Goal: Check status: Check status

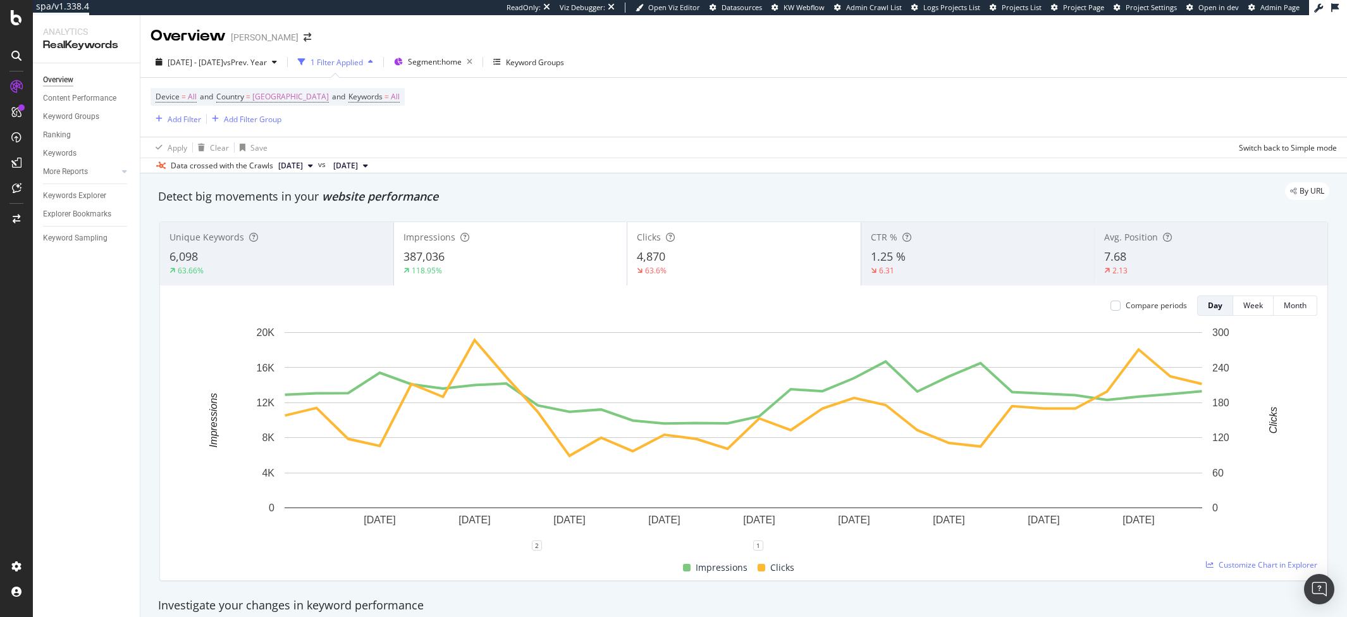
scroll to position [829, 0]
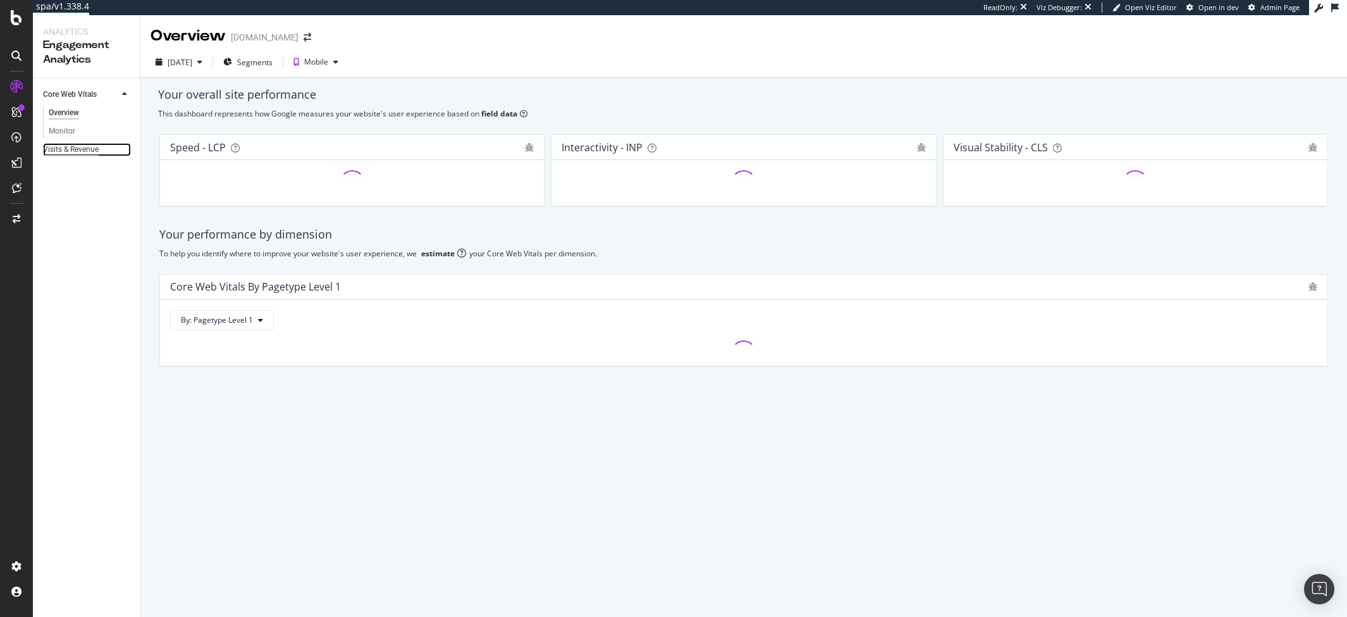
click at [75, 151] on div "Visits & Revenue" at bounding box center [71, 149] width 56 height 13
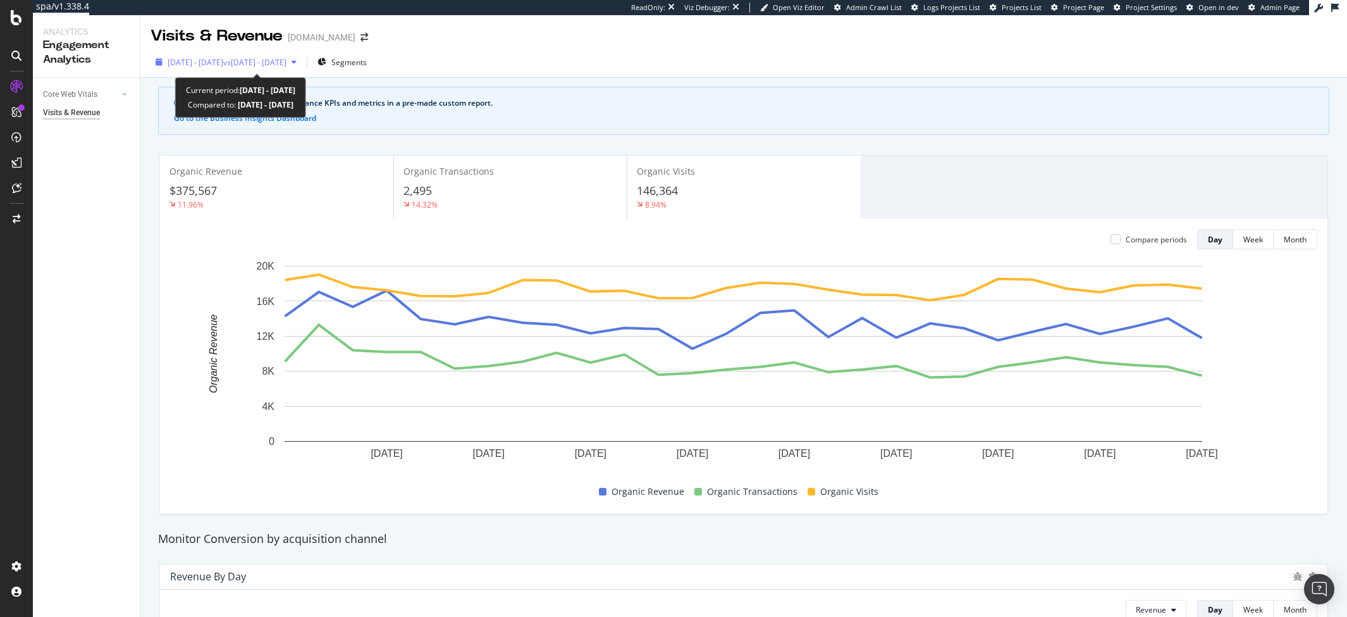
click at [212, 58] on span "[DATE] - [DATE]" at bounding box center [196, 62] width 56 height 11
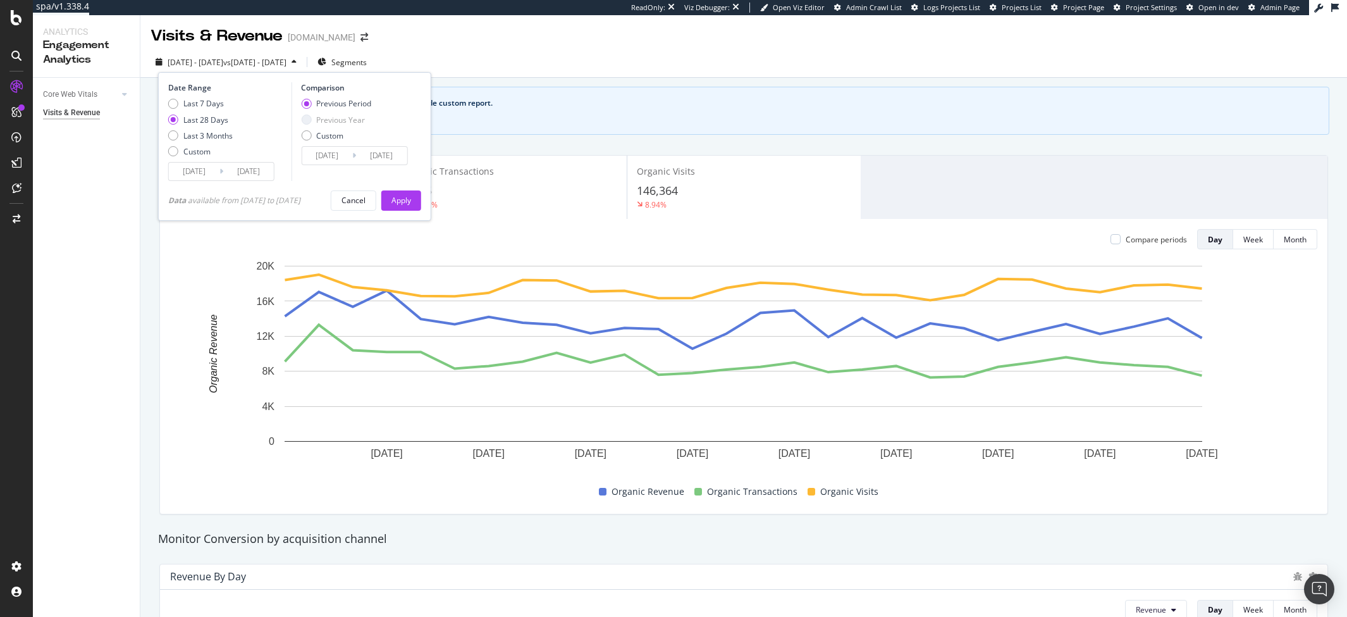
click at [480, 49] on div "[DATE] - [DATE] vs [DATE] - [DATE] Segments Date Range Last 7 Days Last 28 Days…" at bounding box center [743, 62] width 1207 height 31
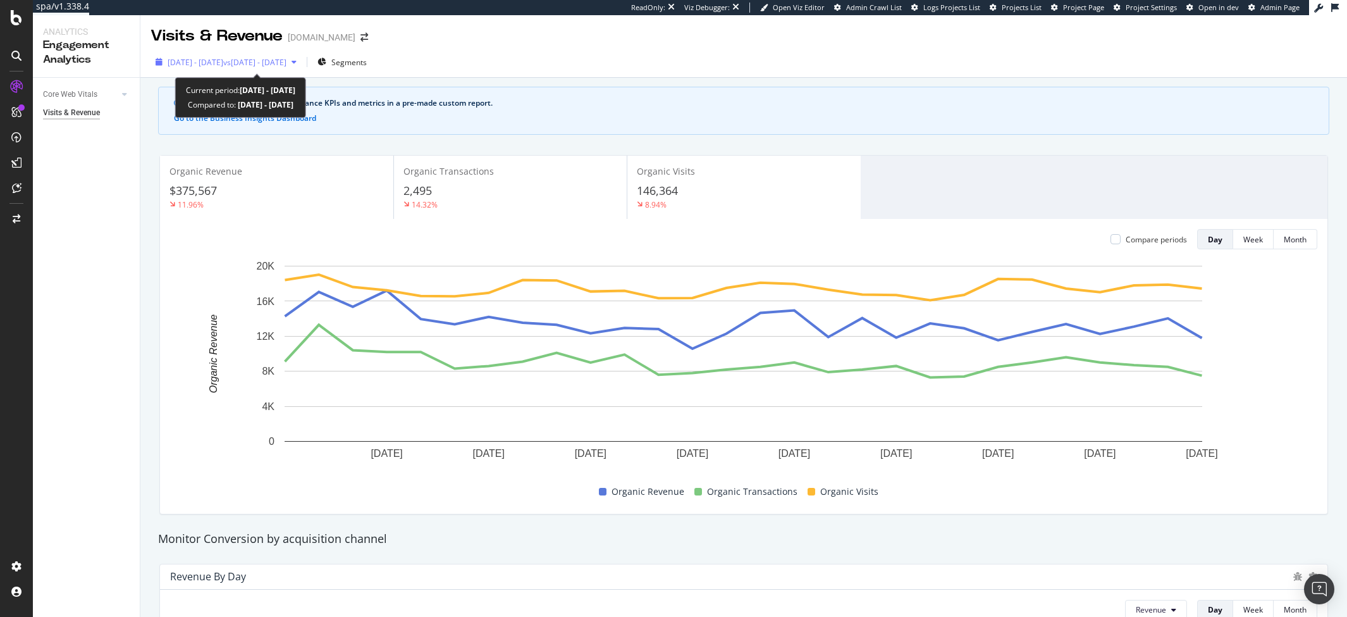
click at [206, 63] on span "[DATE] - [DATE]" at bounding box center [196, 62] width 56 height 11
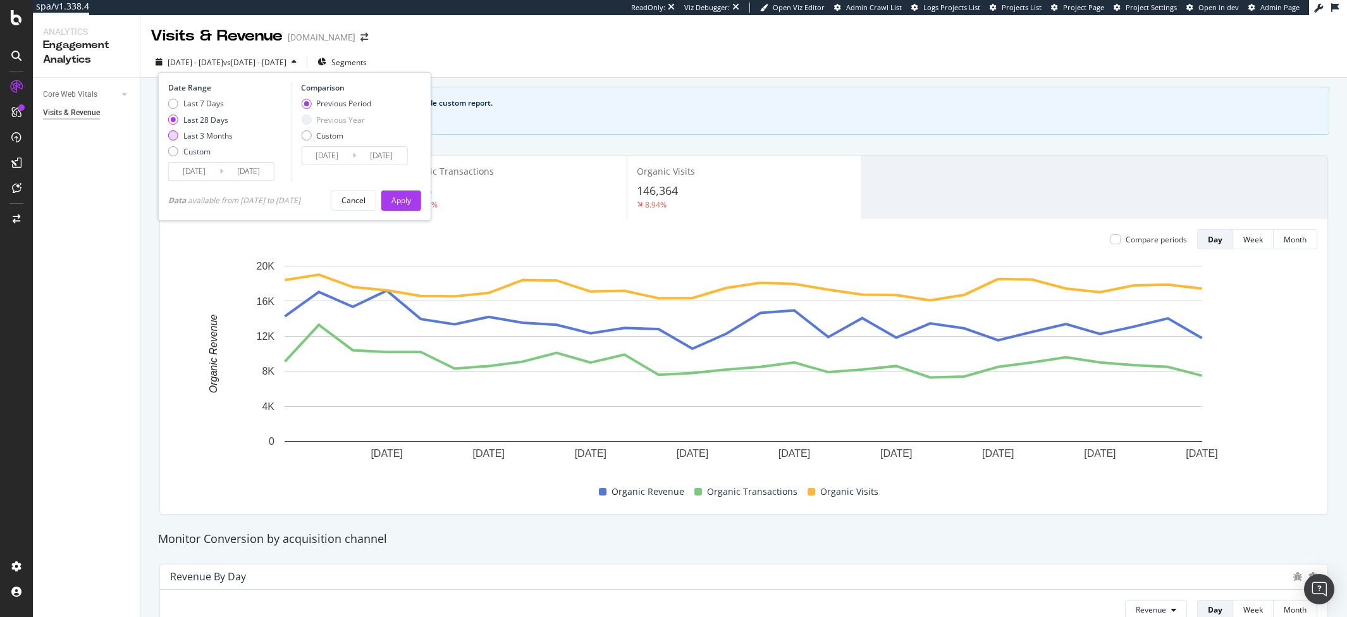
click at [173, 132] on div "Last 3 Months" at bounding box center [173, 135] width 10 height 10
type input "[DATE]"
click at [171, 152] on div "Custom" at bounding box center [173, 151] width 10 height 10
type input "[DATE]"
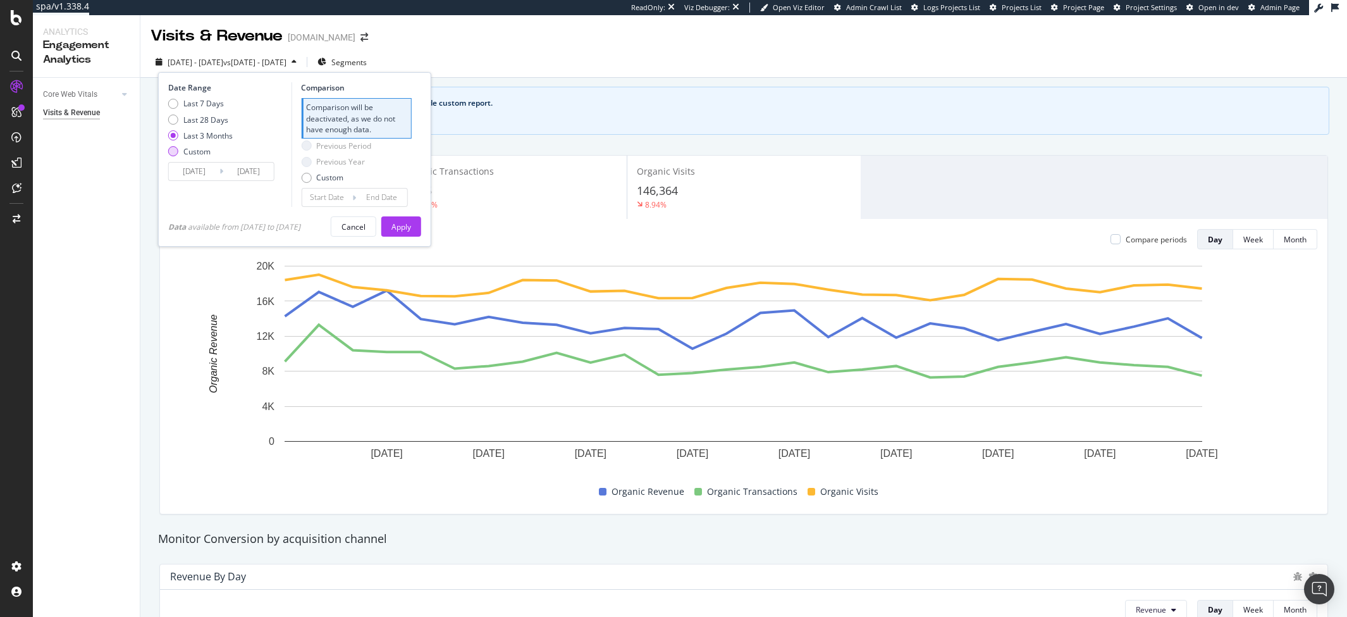
type input "[DATE]"
click at [185, 180] on input "[DATE]" at bounding box center [194, 172] width 51 height 18
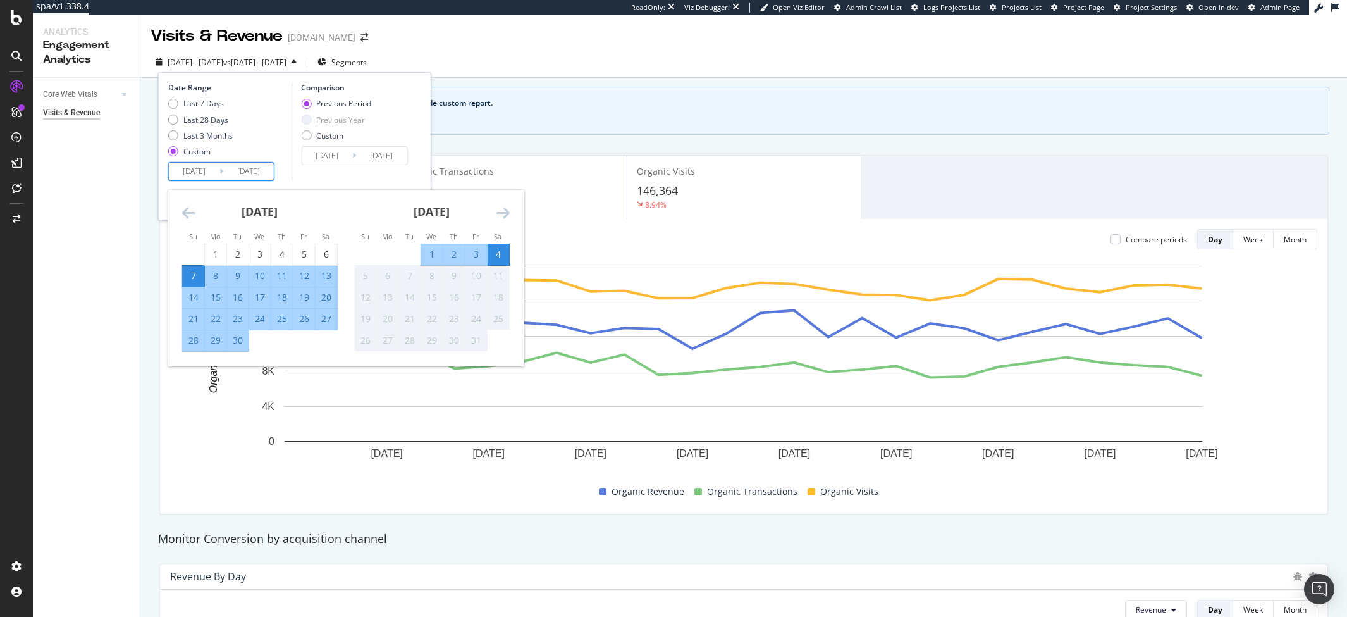
click at [183, 211] on icon "Move backward to switch to the previous month." at bounding box center [188, 212] width 13 height 15
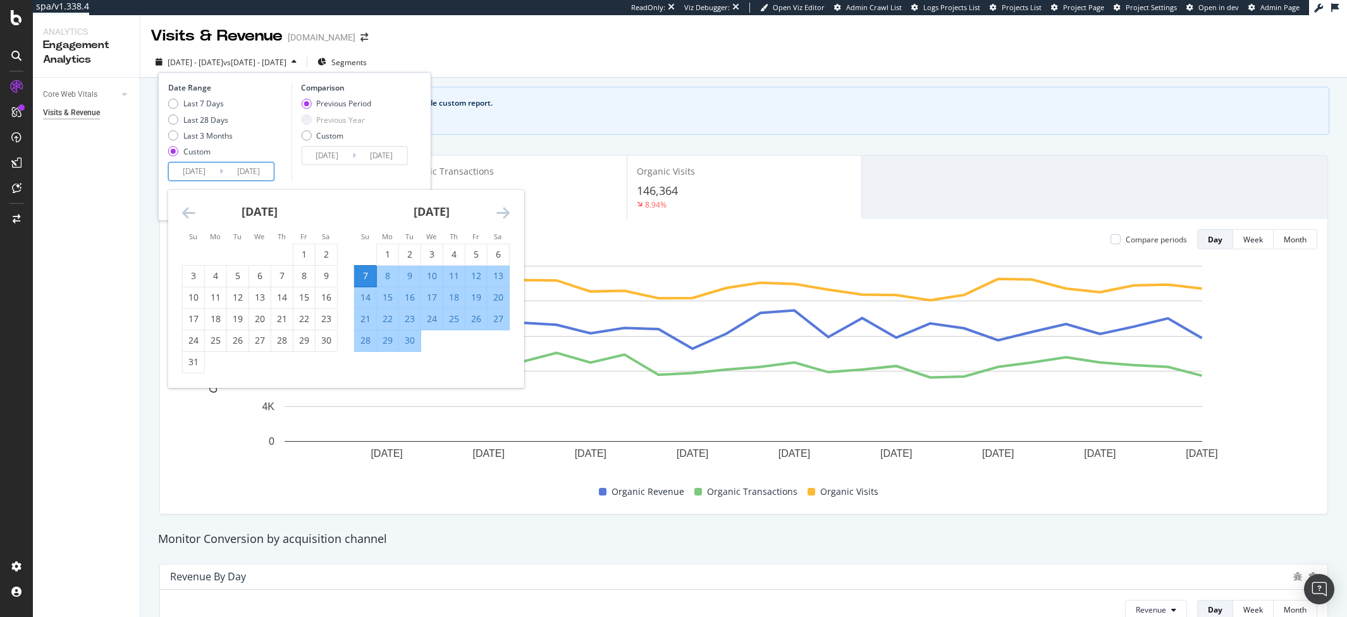
click at [183, 211] on icon "Move backward to switch to the previous month." at bounding box center [188, 212] width 13 height 15
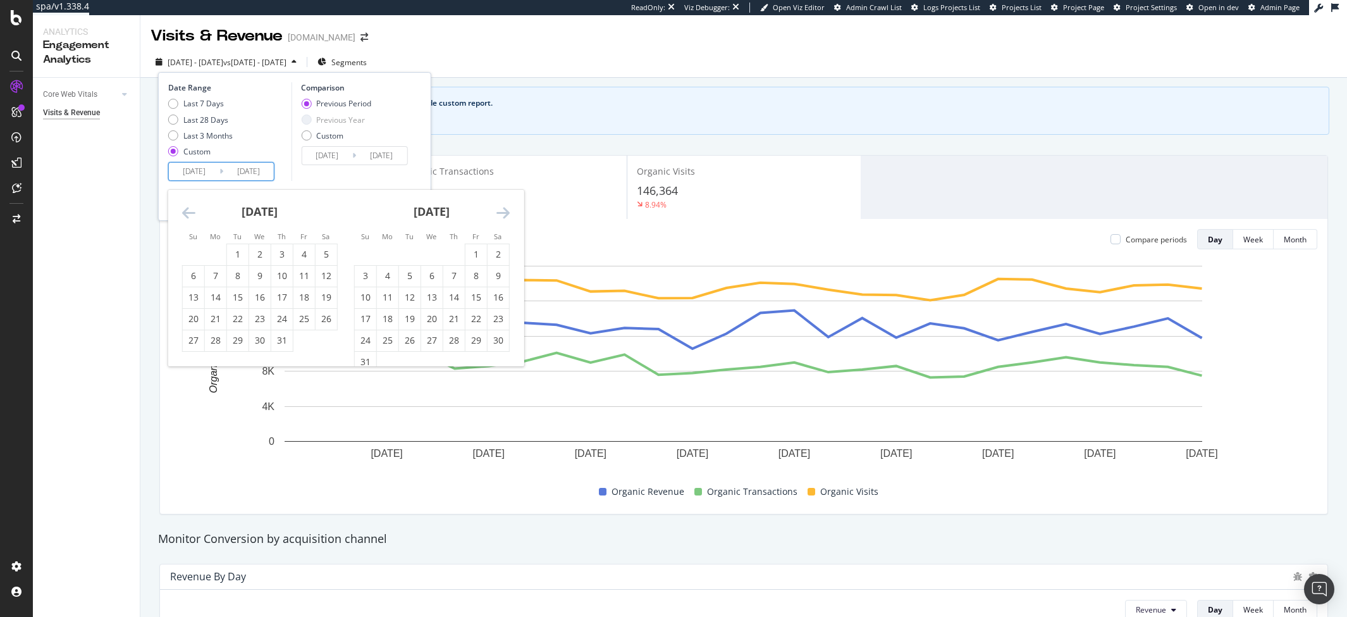
click at [183, 211] on icon "Move backward to switch to the previous month." at bounding box center [188, 212] width 13 height 15
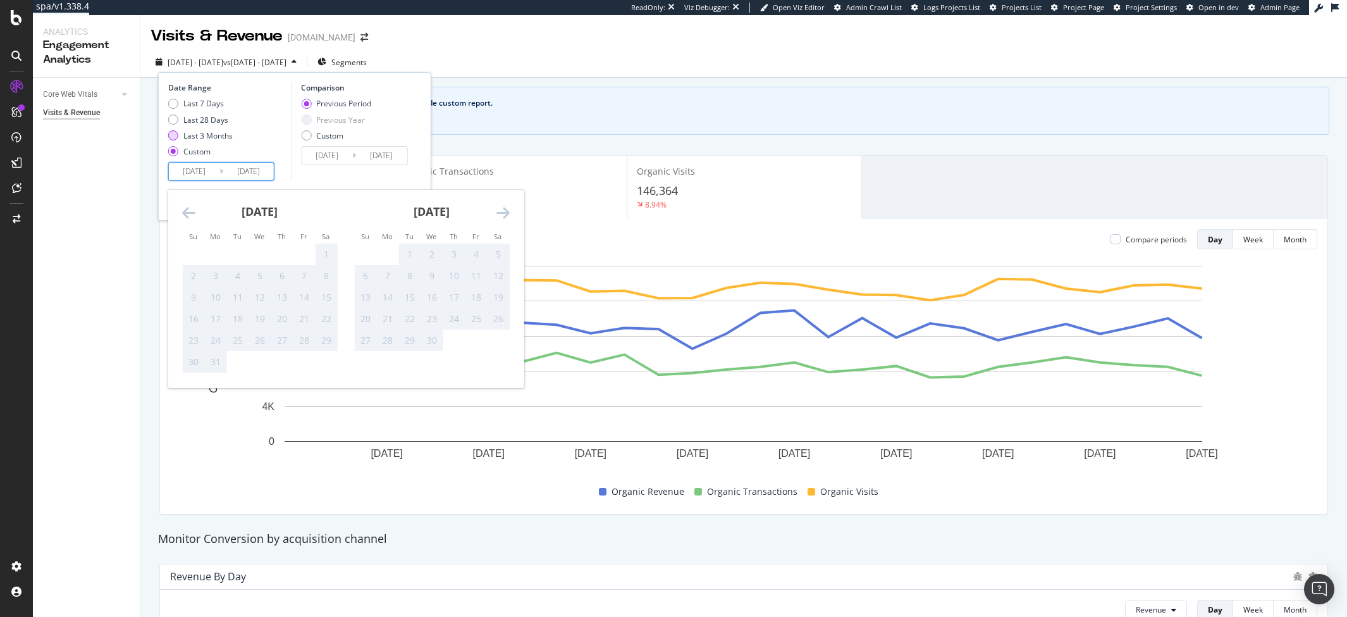
click at [183, 137] on div "Last 3 Months" at bounding box center [207, 135] width 49 height 11
type input "[DATE]"
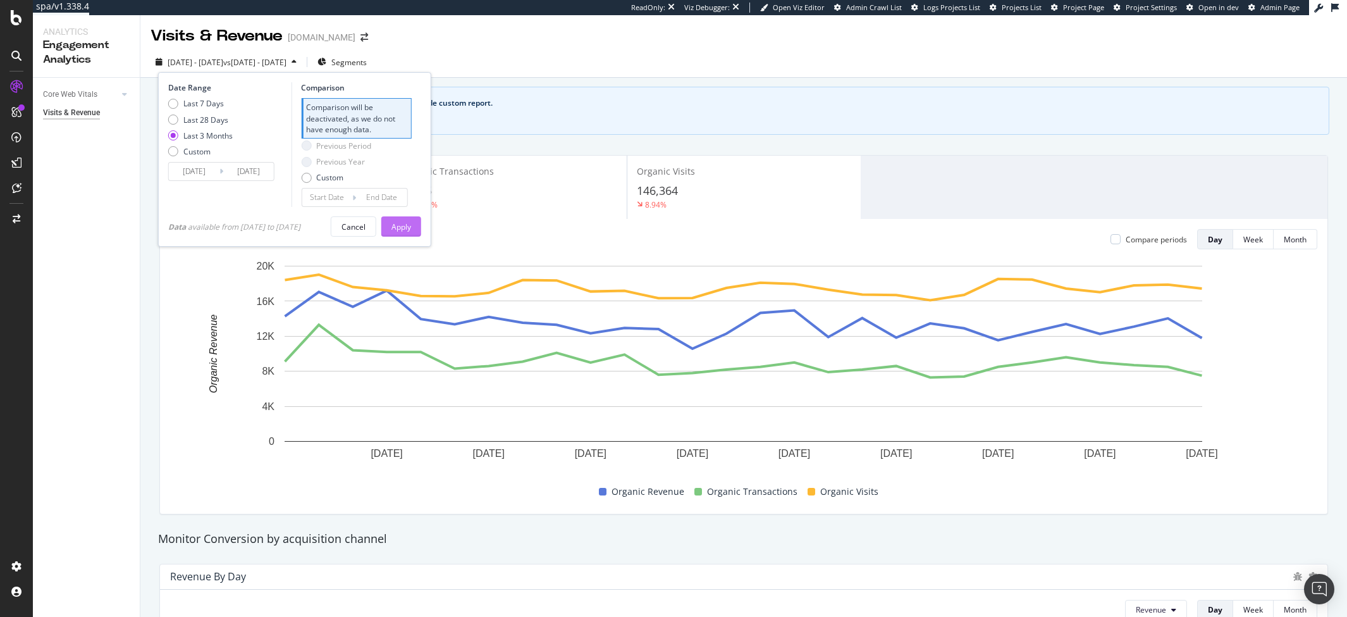
click at [400, 225] on div "Apply" at bounding box center [401, 226] width 20 height 11
